Goal: Navigation & Orientation: Find specific page/section

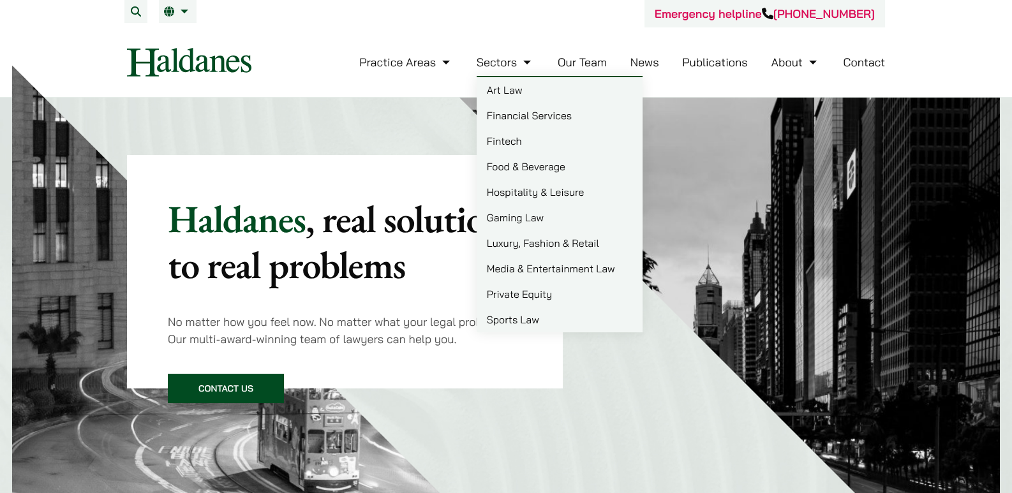
click at [574, 64] on link "Our Team" at bounding box center [582, 62] width 49 height 15
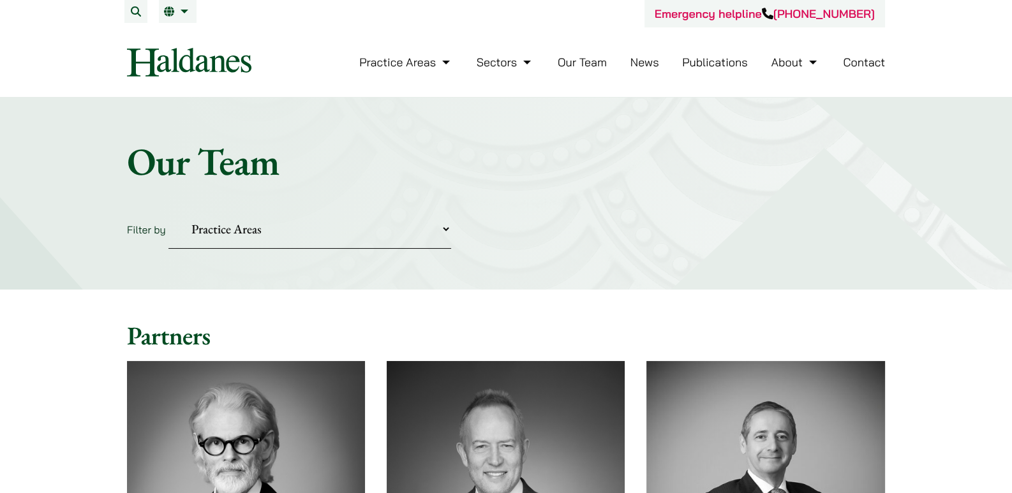
click at [147, 52] on img at bounding box center [189, 62] width 124 height 29
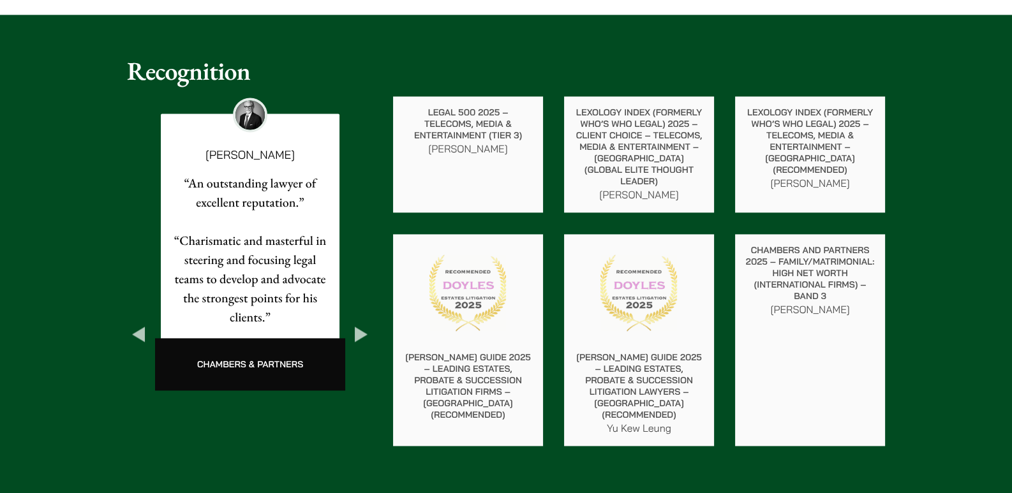
scroll to position [2212, 0]
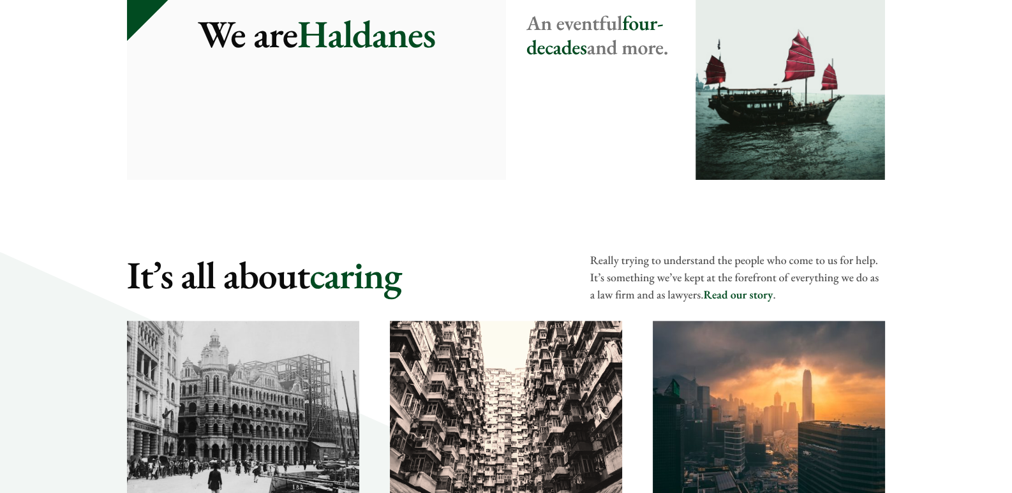
scroll to position [1617, 0]
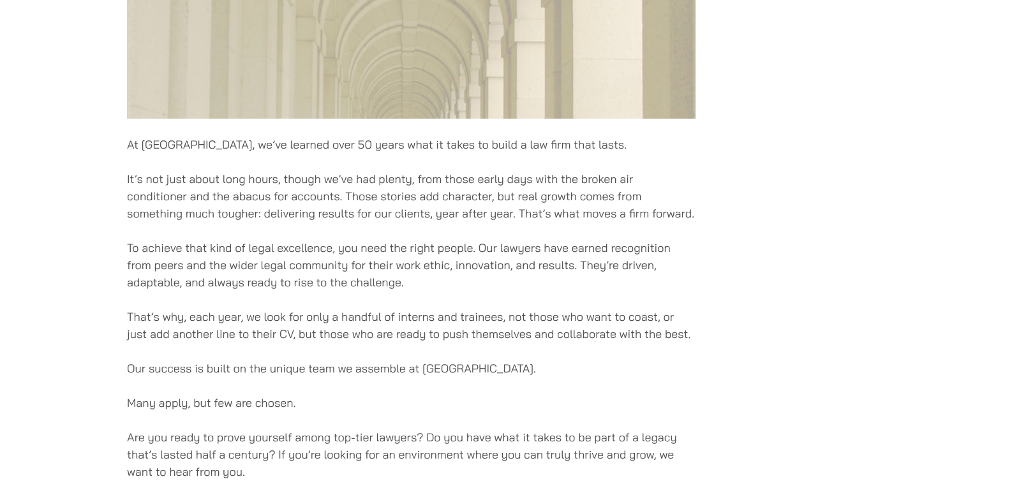
scroll to position [680, 0]
